Goal: Find contact information: Find contact information

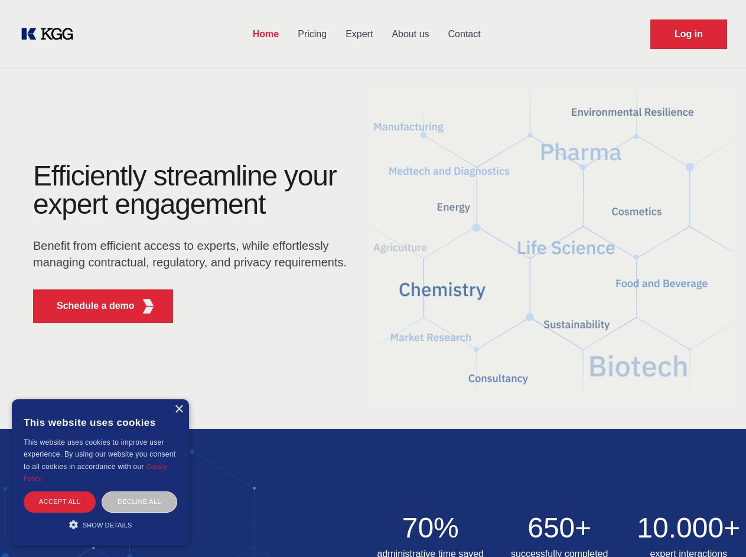
click at [373, 278] on div "Efficiently streamline your expert engagement Benefit from efficient access to …" at bounding box center [193, 247] width 359 height 171
click at [89, 306] on p "Schedule a demo" at bounding box center [96, 306] width 78 height 14
click at [178, 409] on div "× This website uses cookies This website uses cookies to improve user experienc…" at bounding box center [100, 472] width 177 height 146
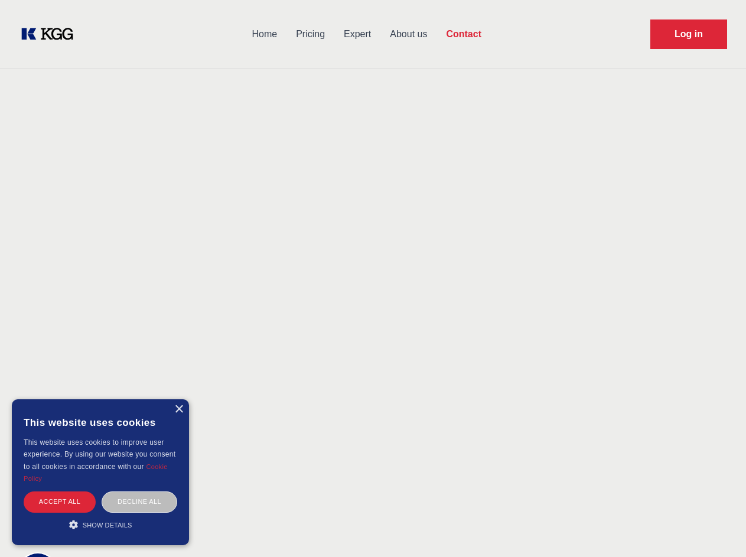
click at [60, 502] on div "Accept all" at bounding box center [60, 502] width 72 height 21
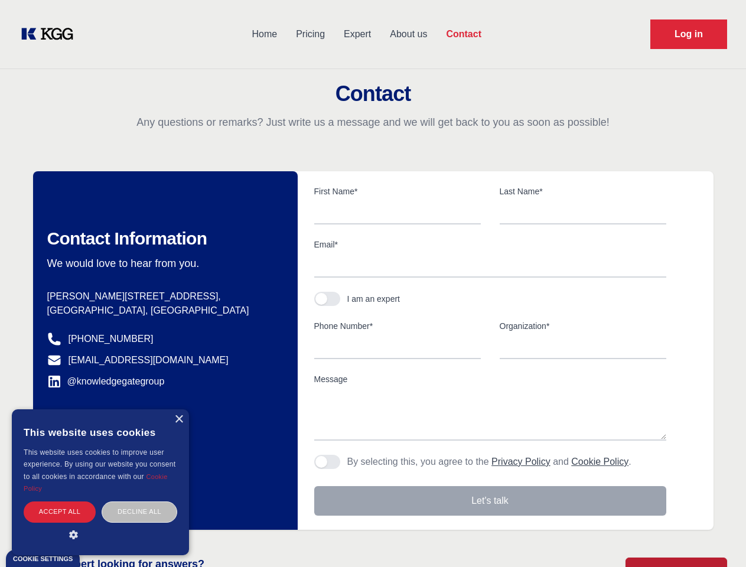
click at [139, 502] on div "Decline all" at bounding box center [140, 512] width 76 height 21
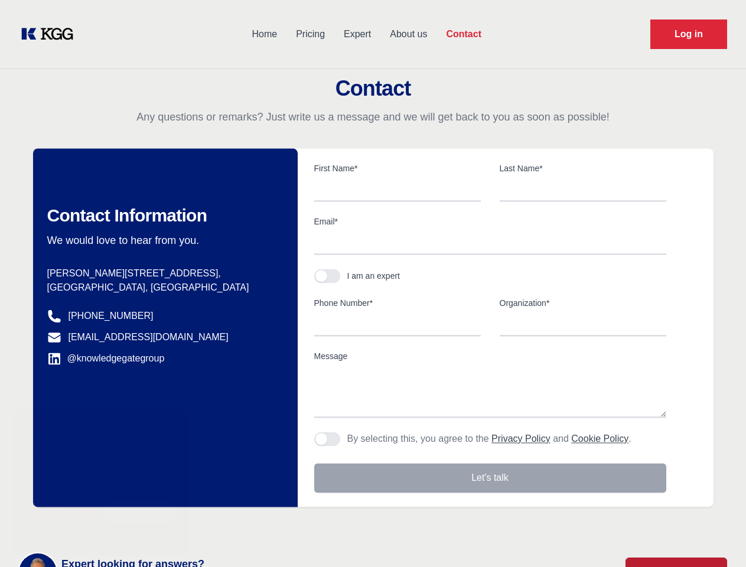
click at [100, 525] on main "Contact Any questions or remarks? Just write us a message and we will get back …" at bounding box center [373, 307] width 746 height 615
